Goal: Task Accomplishment & Management: Manage account settings

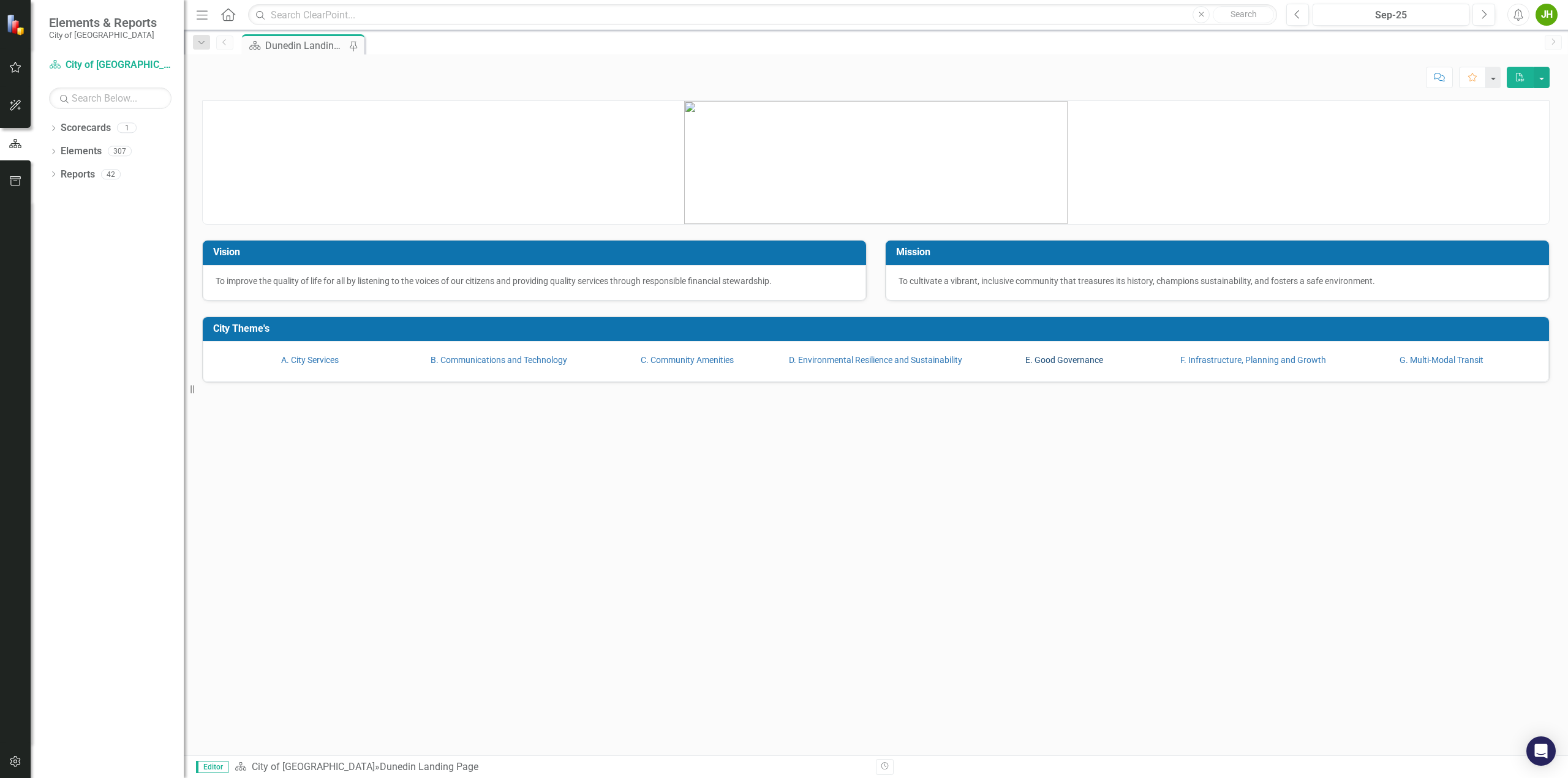
click at [1038, 358] on link "E. Good Governance" at bounding box center [1063, 360] width 78 height 10
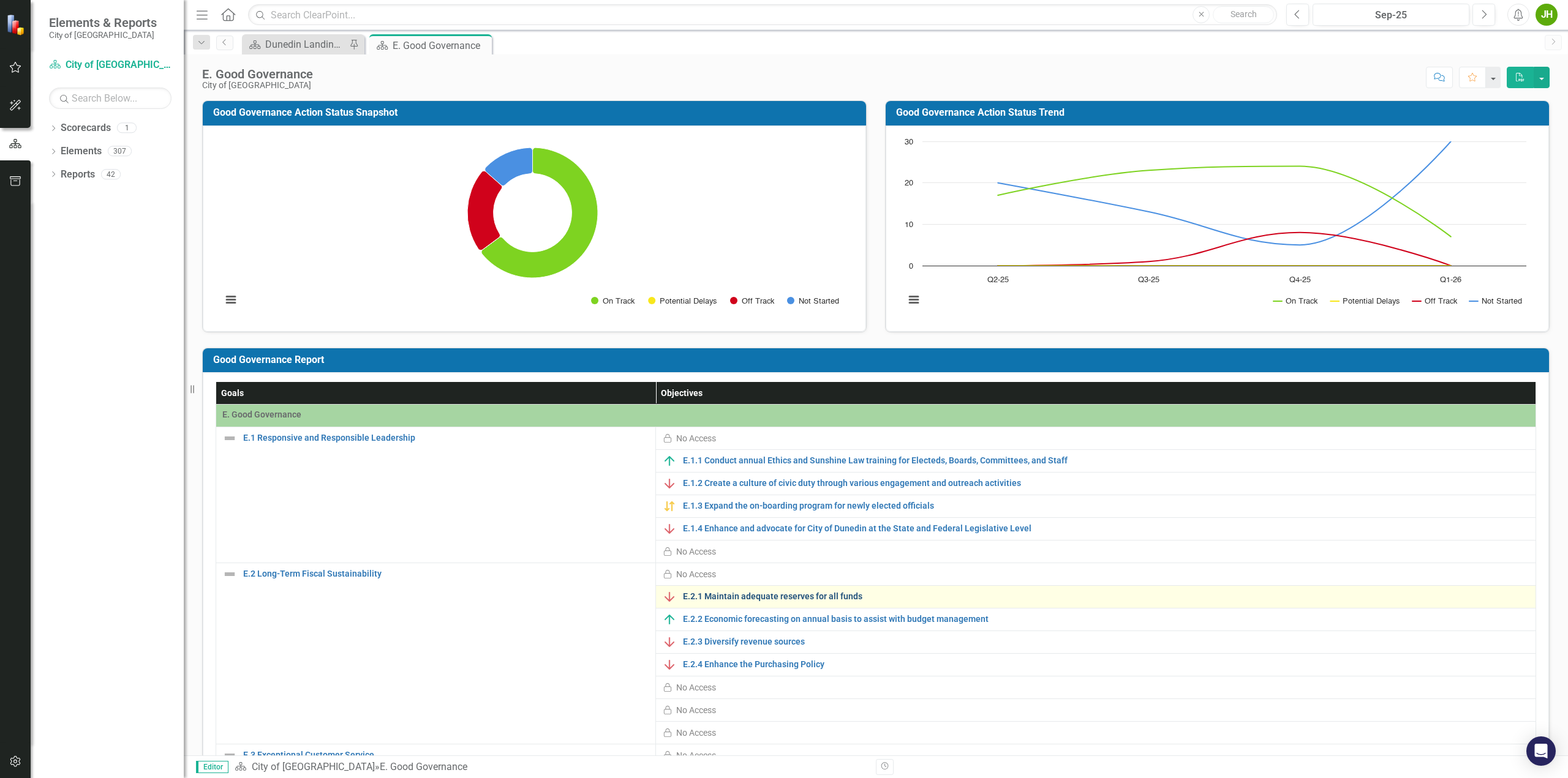
click at [775, 593] on link "E.2.1 Maintain adequate reserves for all funds" at bounding box center [1106, 596] width 846 height 9
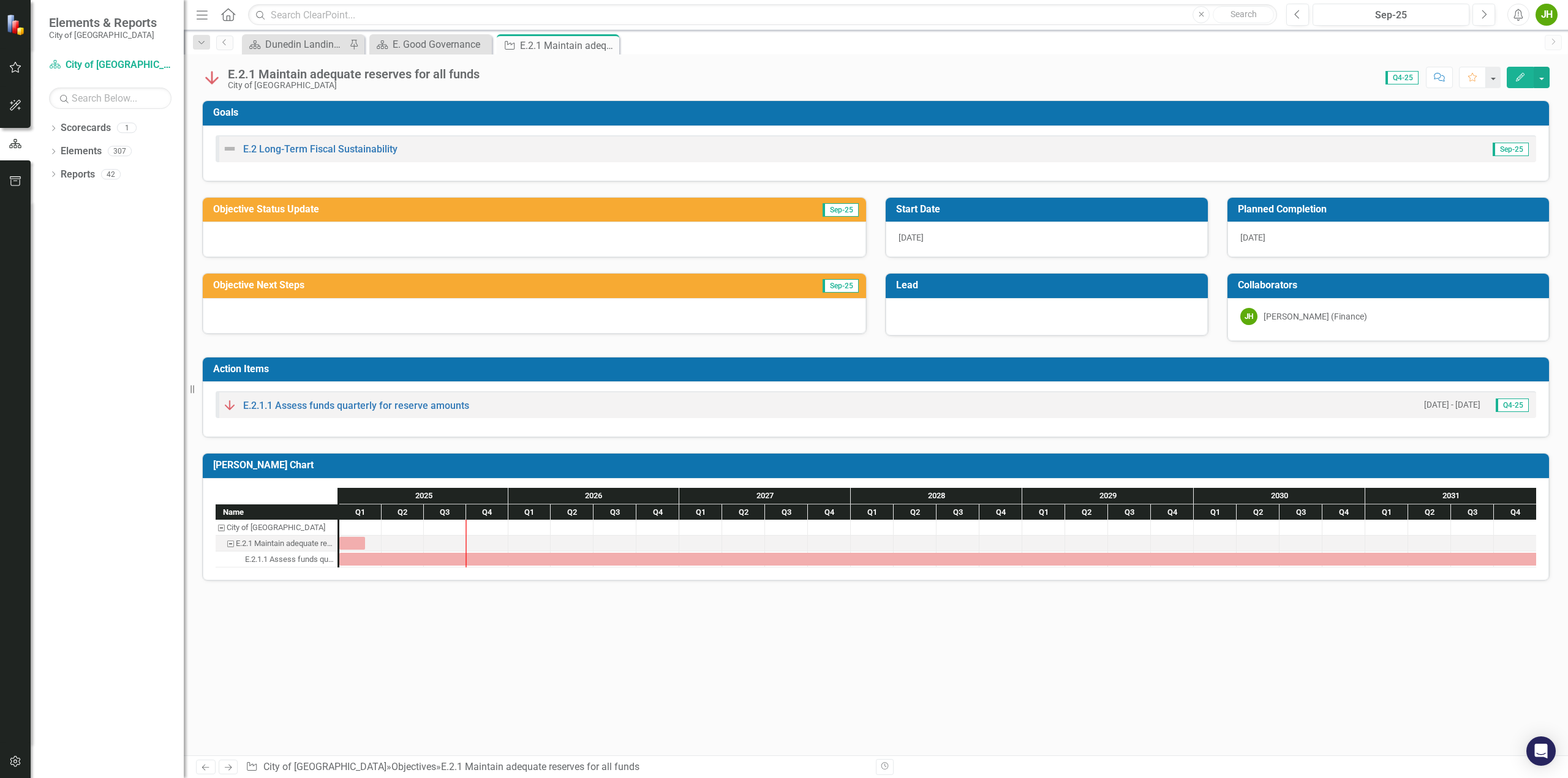
click at [231, 541] on div "E.2.1 Maintain adequate reserves for all funds" at bounding box center [230, 543] width 11 height 16
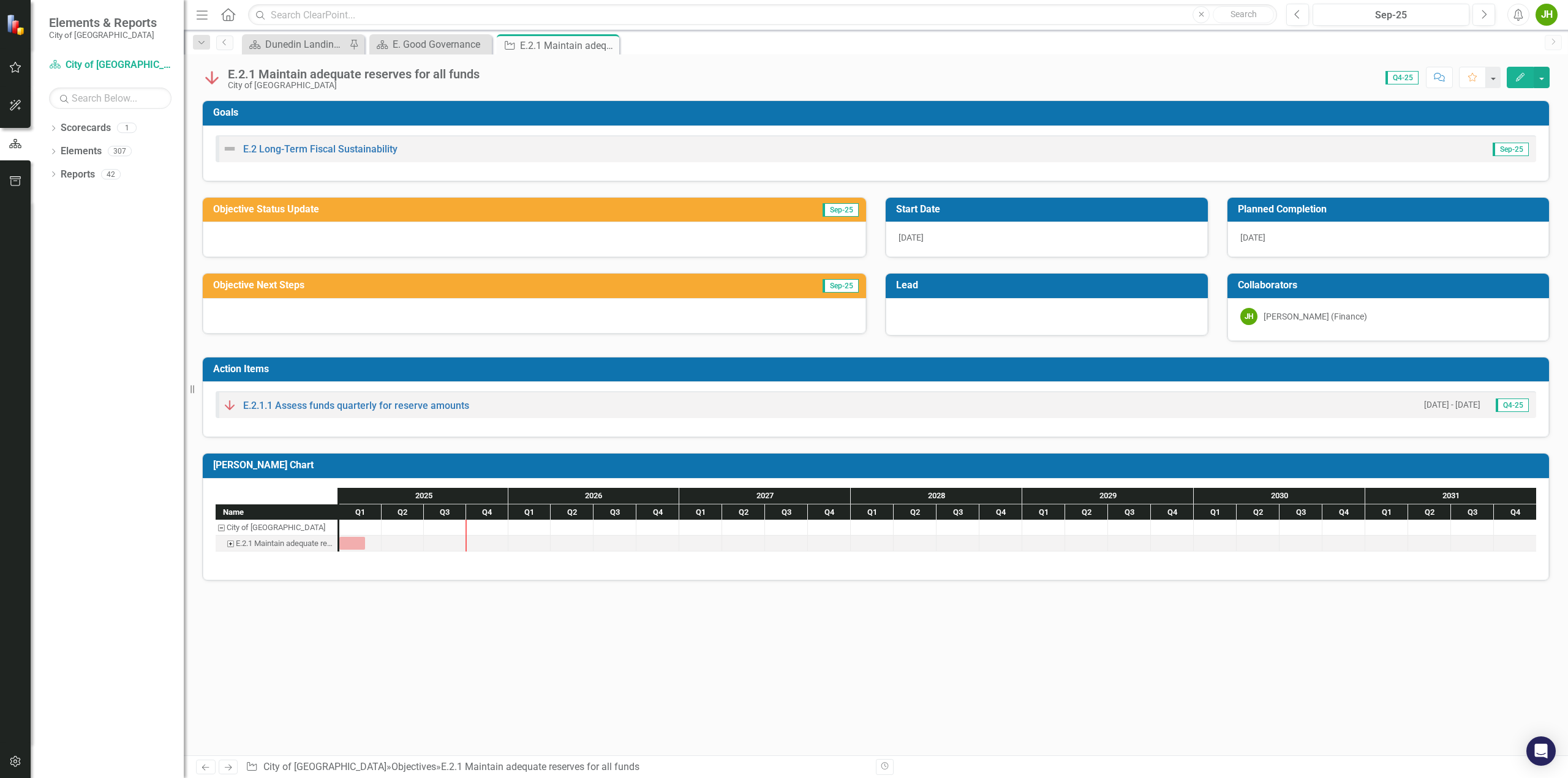
click at [231, 541] on div "E.2.1 Maintain adequate reserves for all funds" at bounding box center [230, 543] width 11 height 16
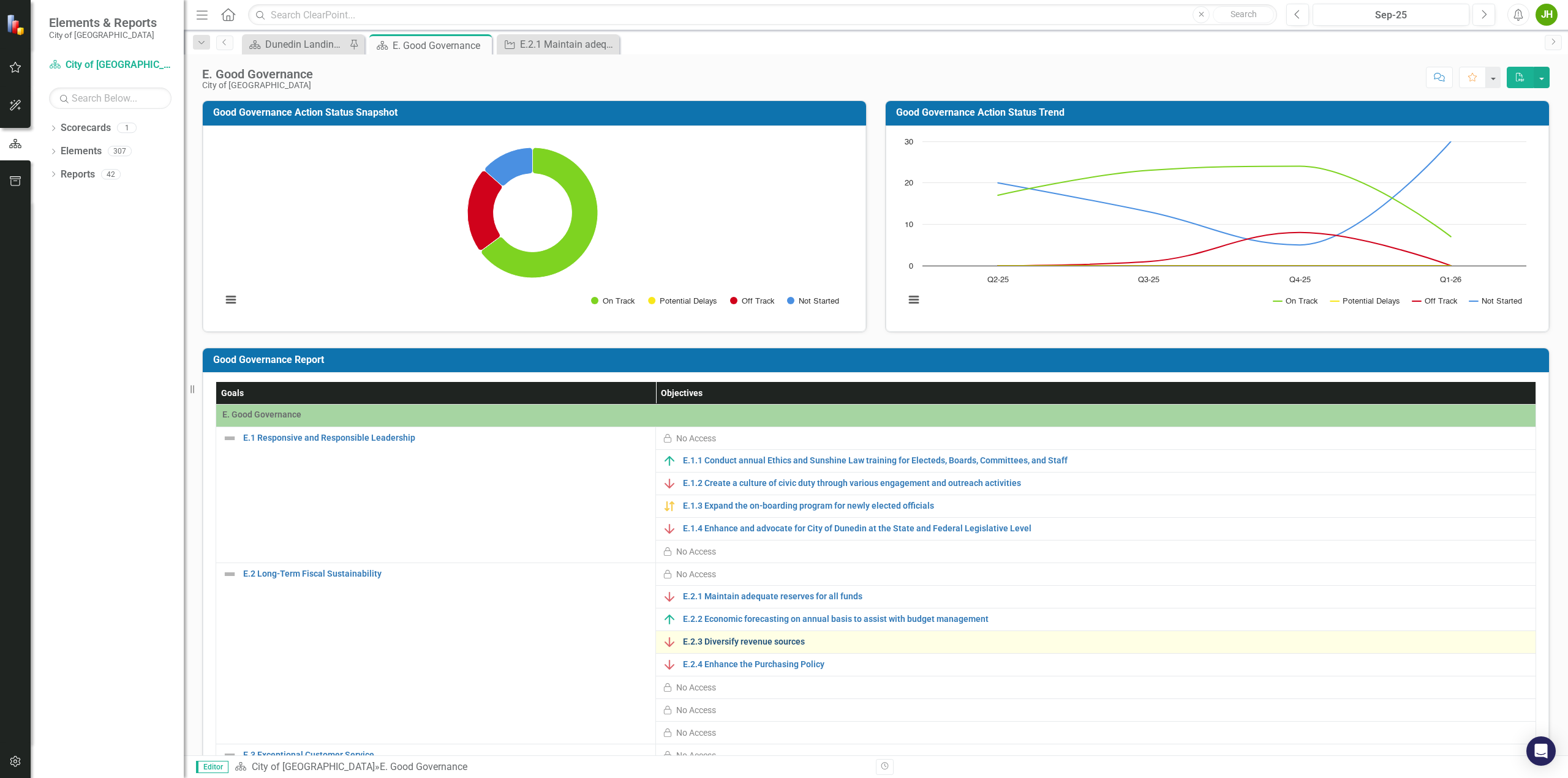
click at [699, 638] on link "E.2.3 Diversify revenue sources" at bounding box center [1106, 642] width 846 height 9
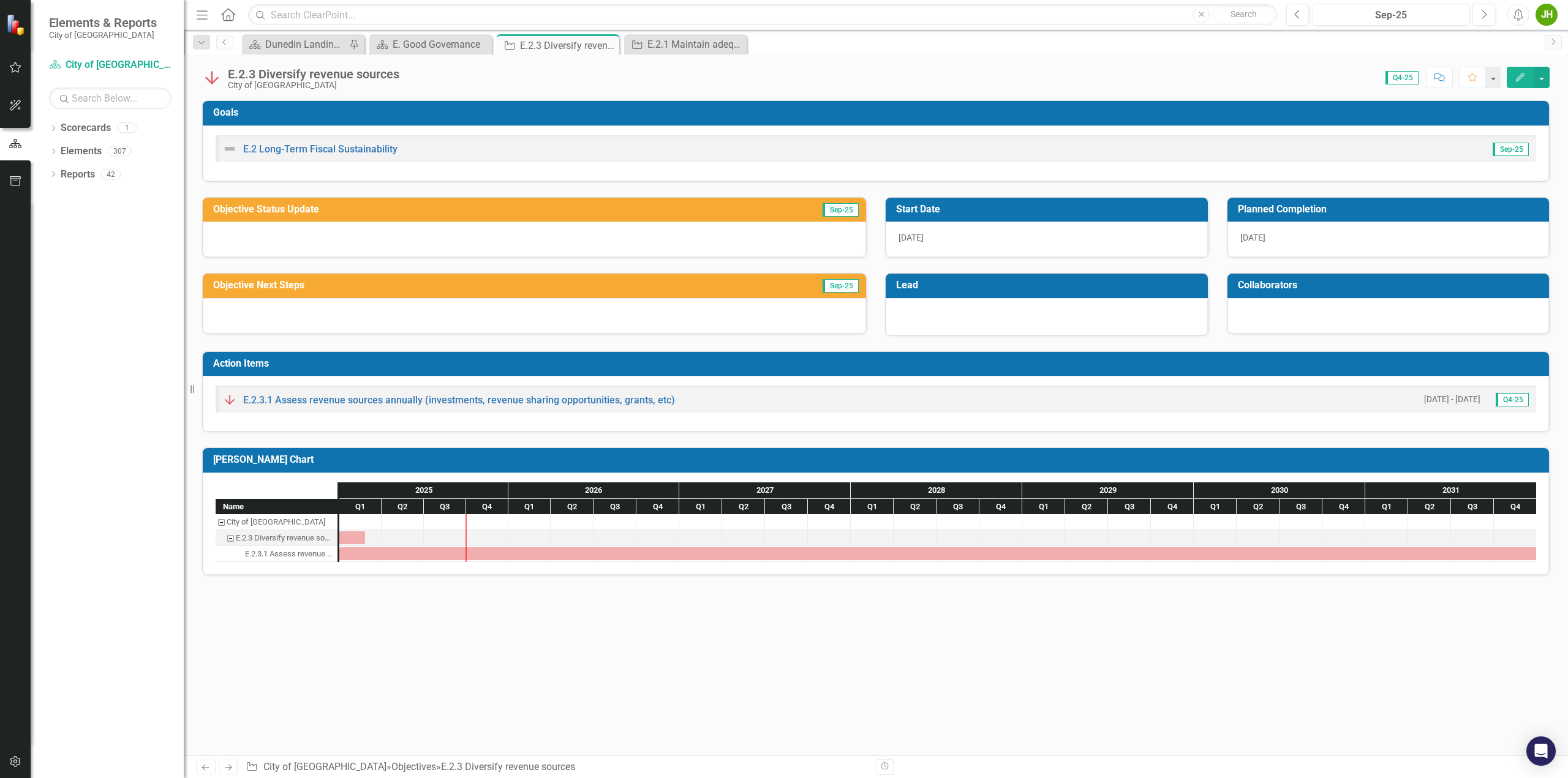
click at [448, 682] on div "Goals E.2 Long-Term Fiscal Sustainability Sep-25 Objective Status Update Sep-25…" at bounding box center [875, 427] width 1384 height 655
click at [347, 535] on div "Task: Start date: 2025-01-01 End date: 2025-02-24" at bounding box center [352, 537] width 26 height 13
click at [1528, 78] on button "Edit" at bounding box center [1520, 78] width 27 height 21
